Goal: Information Seeking & Learning: Compare options

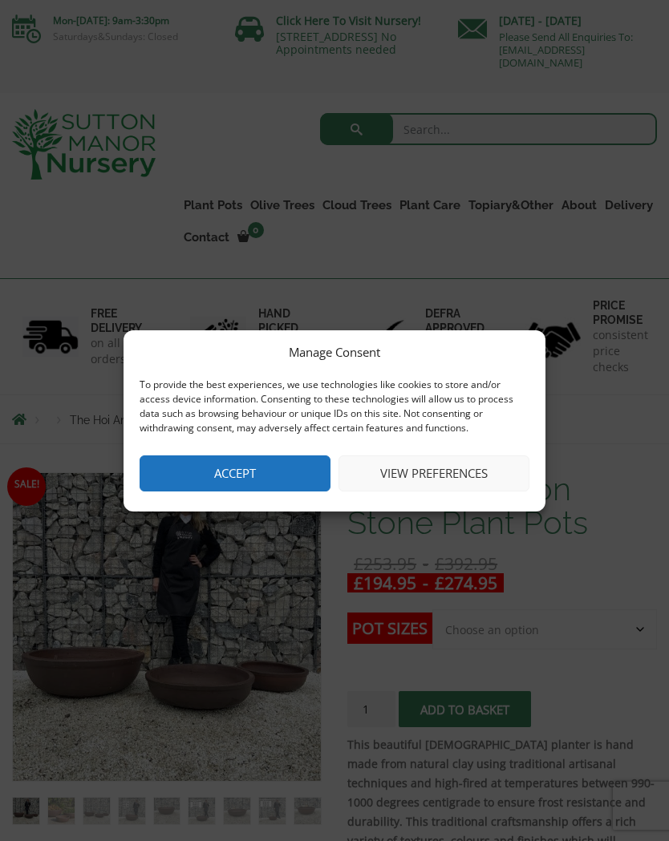
click at [252, 471] on button "Accept" at bounding box center [235, 473] width 191 height 36
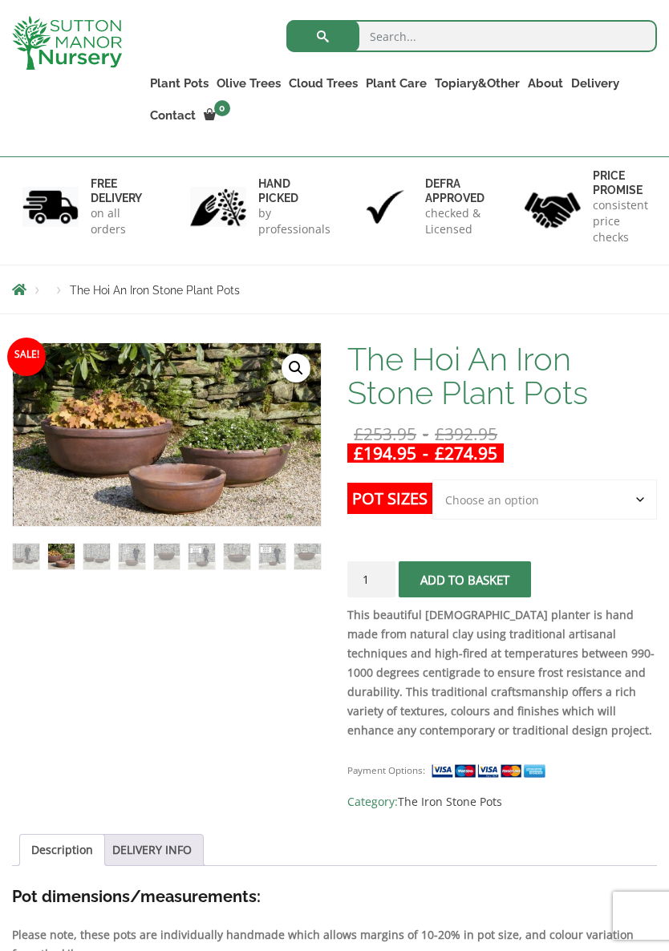
scroll to position [105, 0]
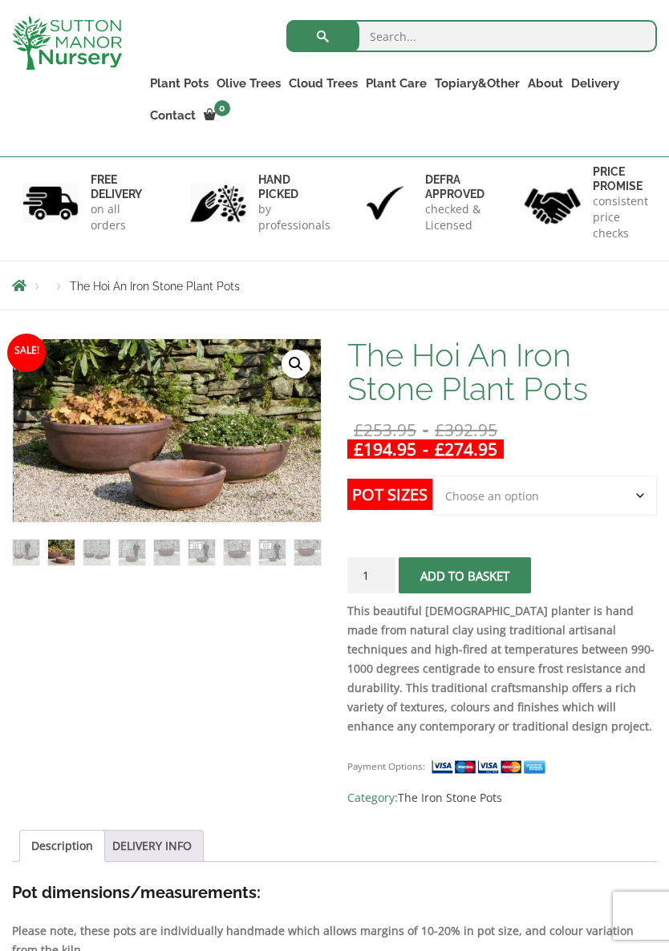
click at [638, 497] on select "Choose an option 3rd to Largest Pot In The Picture 2nd to Largest Pot In The Pi…" at bounding box center [544, 495] width 225 height 40
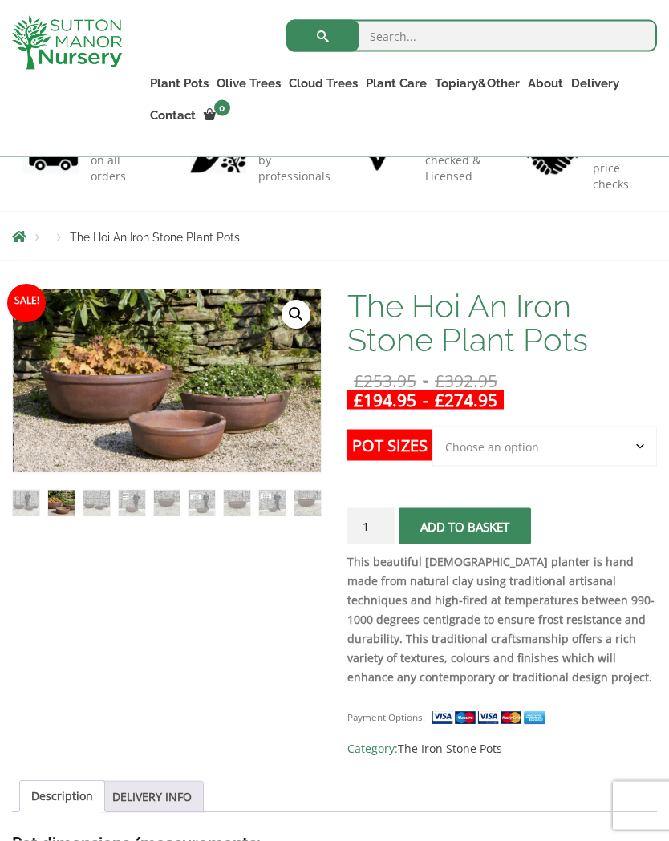
scroll to position [155, 0]
click at [645, 451] on select "Choose an option 3rd to Largest Pot In The Picture 2nd to Largest Pot In The Pi…" at bounding box center [544, 446] width 225 height 40
select select "Largest pot In The Picture"
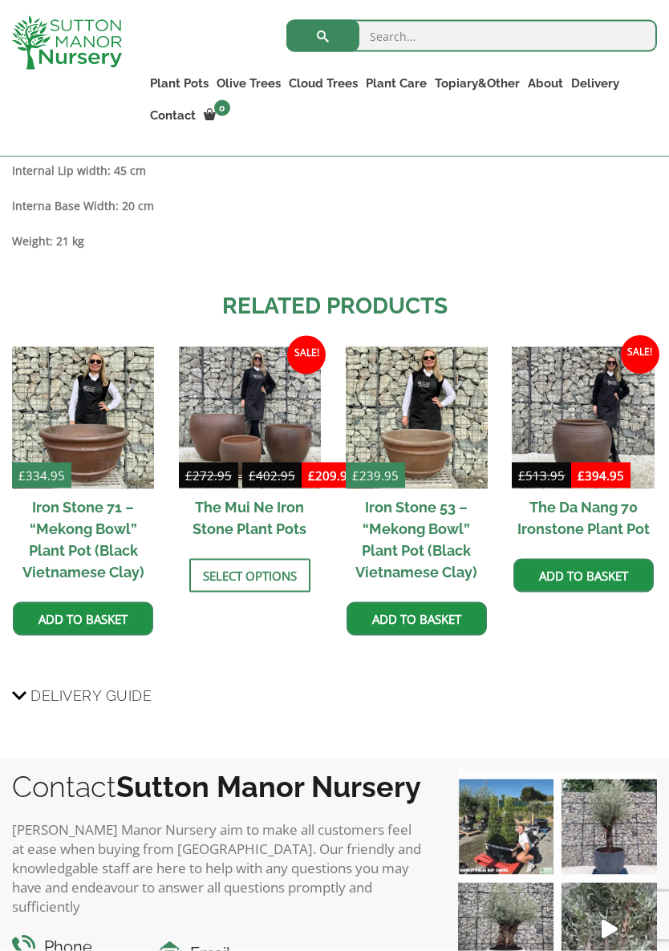
scroll to position [1604, 0]
click at [415, 435] on img at bounding box center [417, 417] width 142 height 142
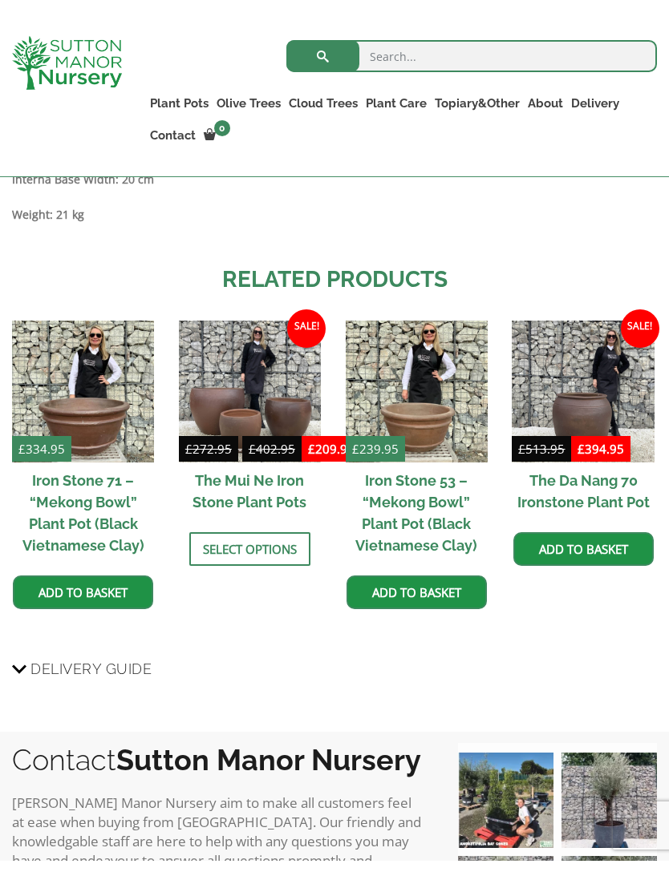
scroll to position [1655, 0]
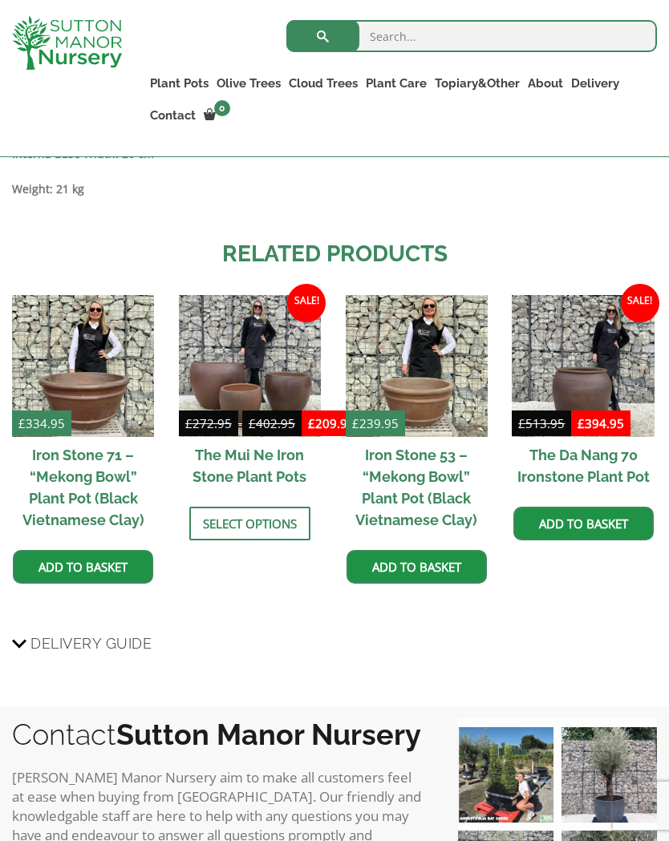
click at [84, 403] on img at bounding box center [83, 366] width 142 height 142
click at [266, 374] on img at bounding box center [250, 366] width 142 height 142
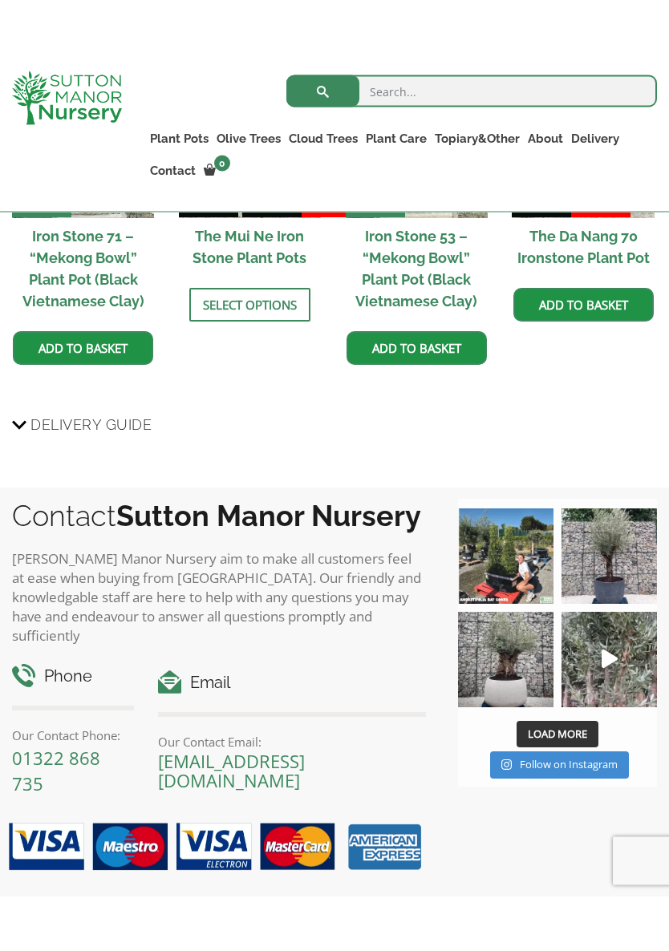
scroll to position [1968, 0]
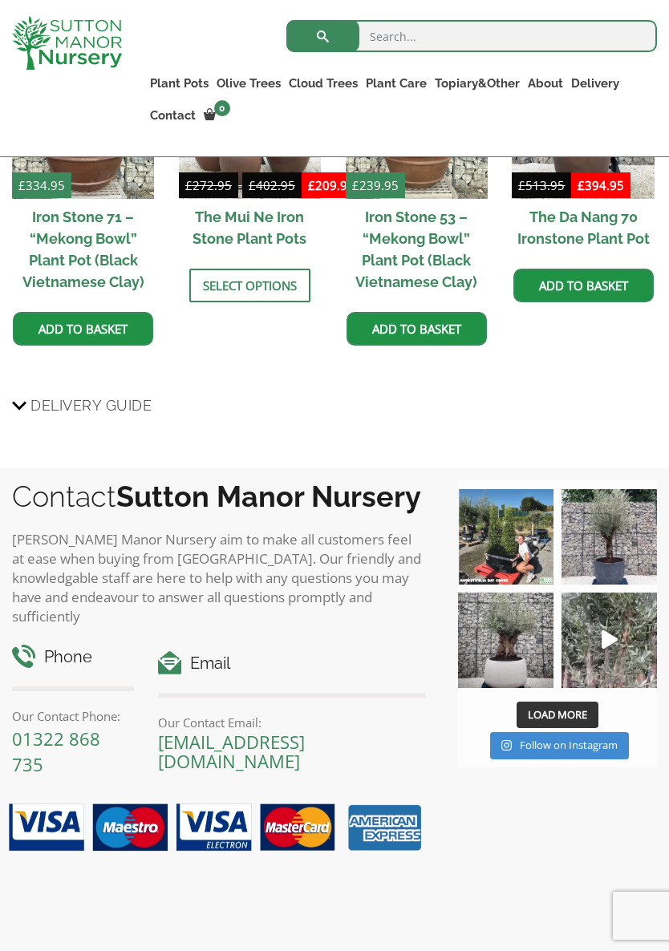
click at [516, 671] on img at bounding box center [505, 640] width 95 height 95
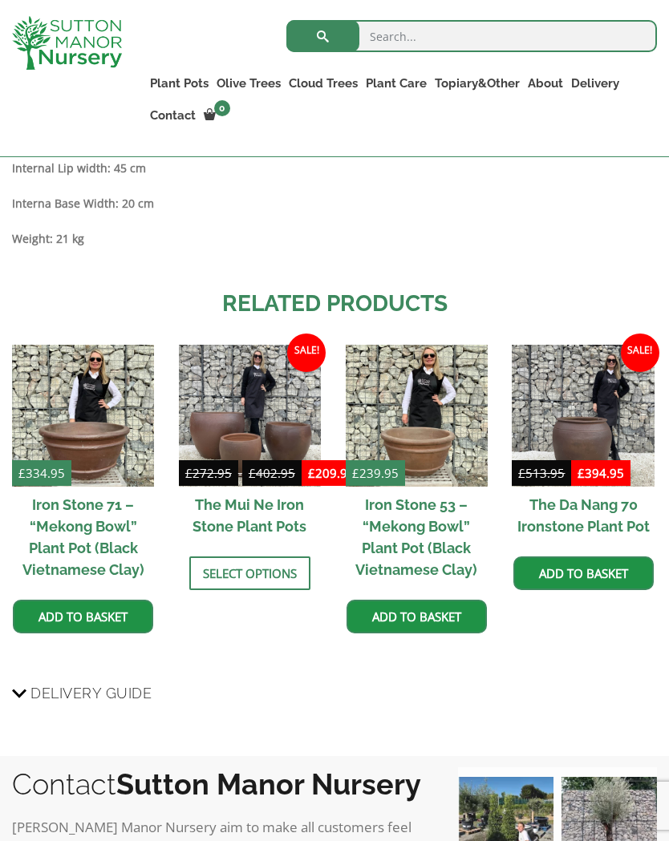
scroll to position [1604, 0]
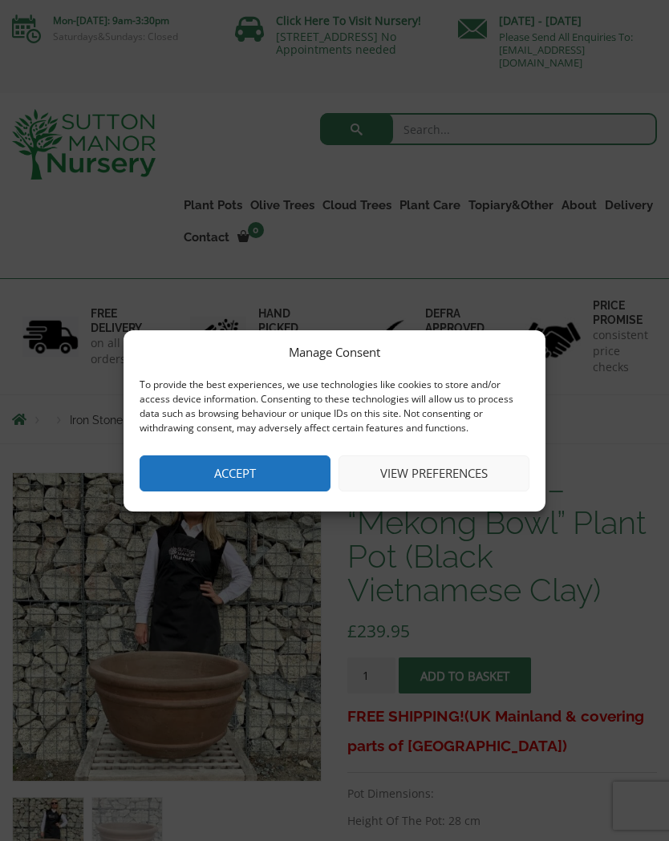
click at [246, 475] on button "Accept" at bounding box center [235, 473] width 191 height 36
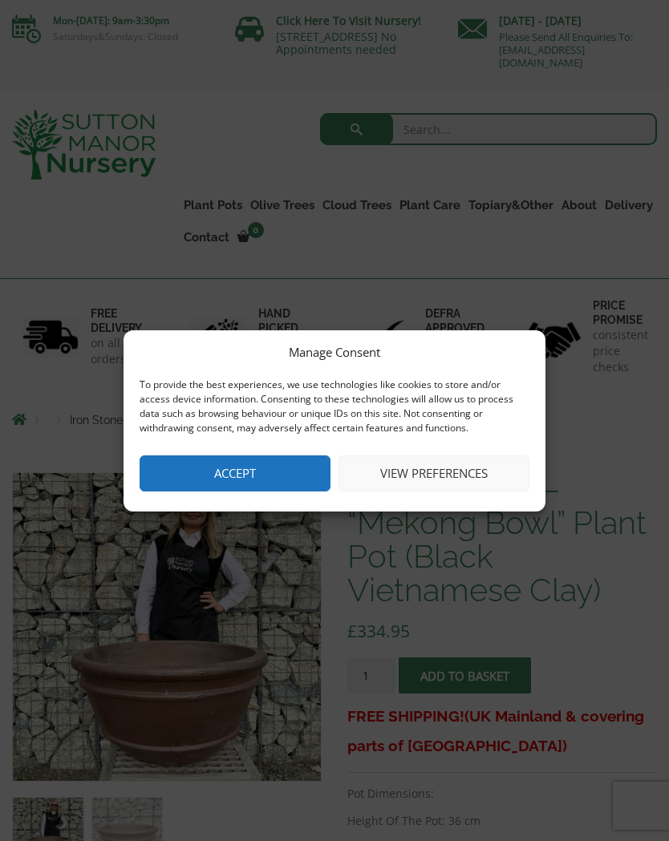
click at [248, 471] on button "Accept" at bounding box center [235, 473] width 191 height 36
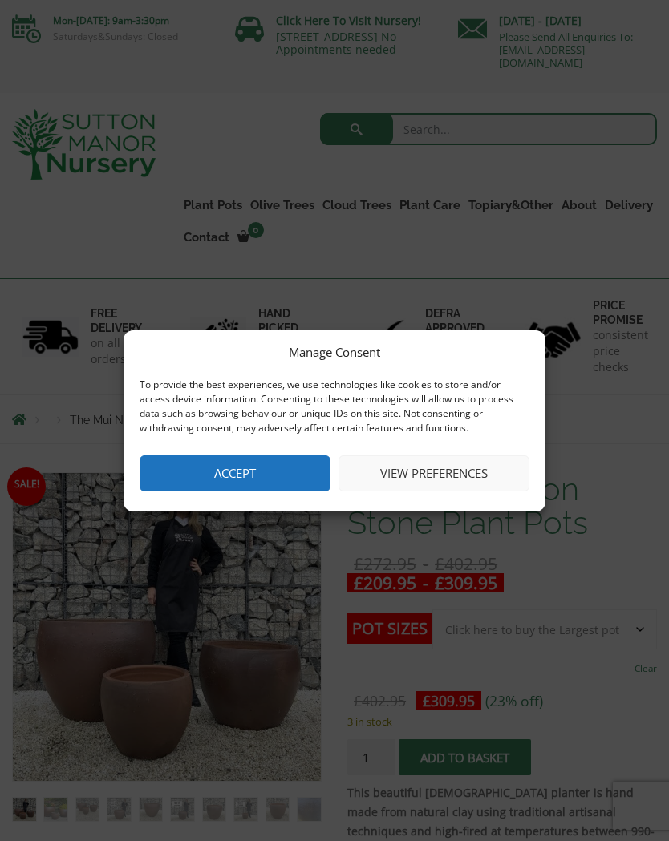
click at [243, 475] on button "Accept" at bounding box center [235, 473] width 191 height 36
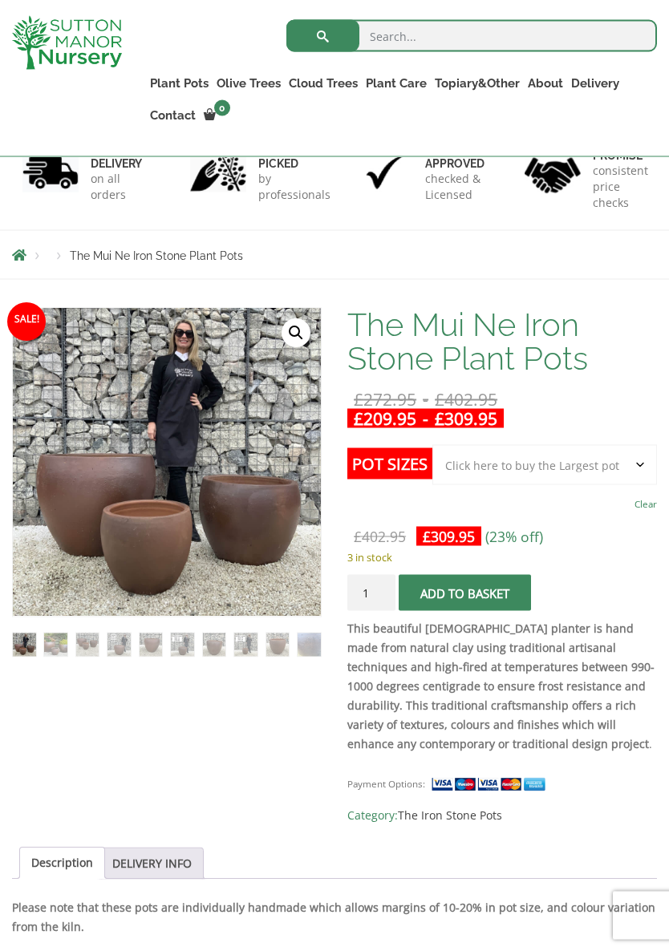
scroll to position [136, 0]
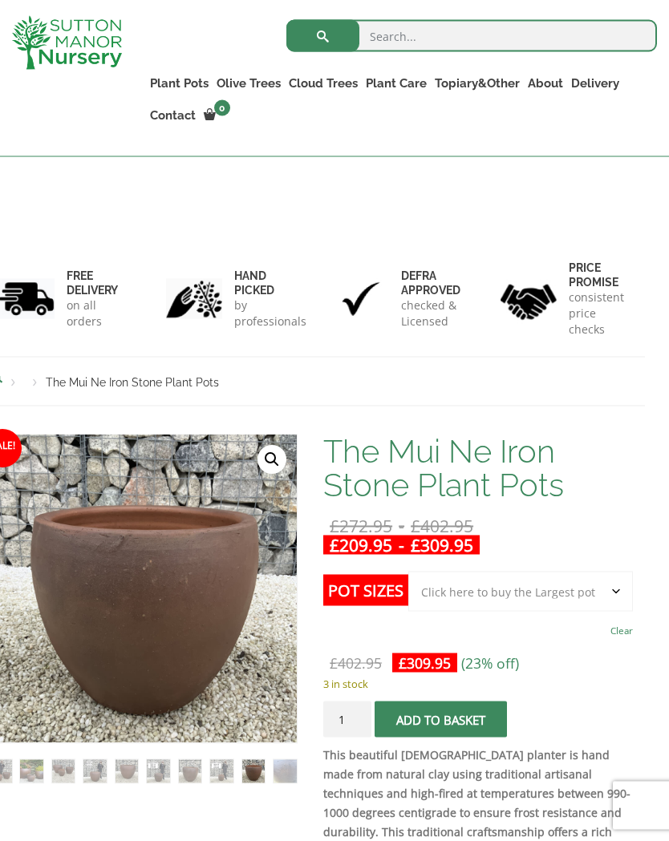
scroll to position [0, 24]
